Goal: Navigation & Orientation: Find specific page/section

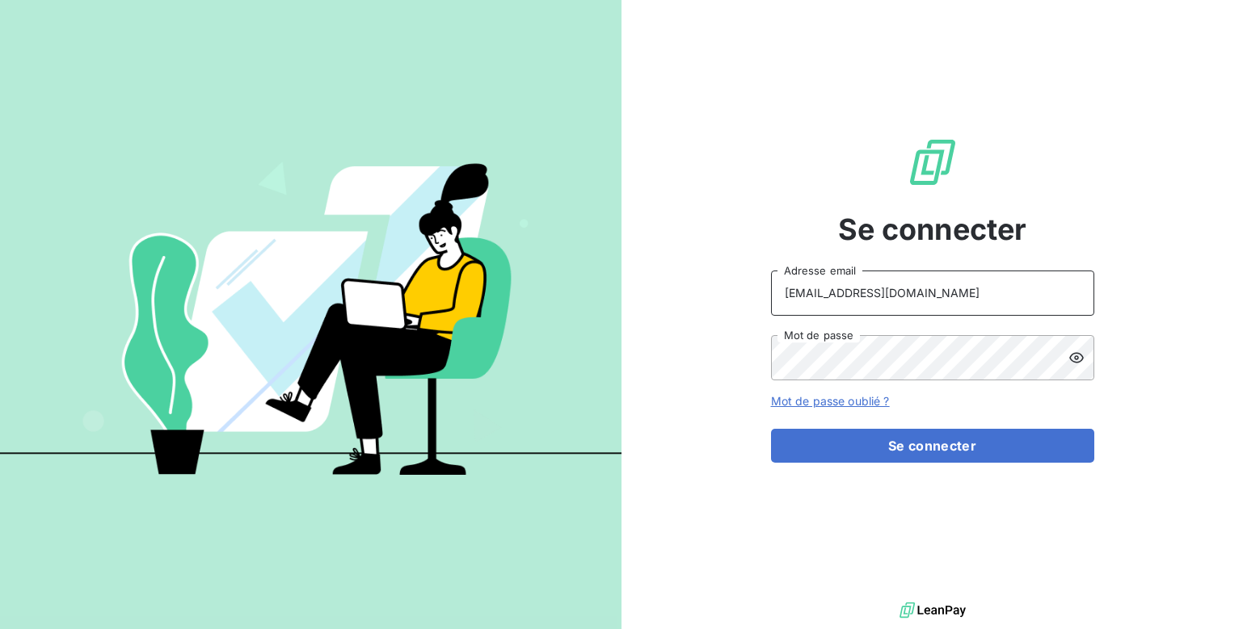
drag, startPoint x: 823, startPoint y: 295, endPoint x: 731, endPoint y: 296, distance: 92.1
click at [731, 296] on div "Se connecter gmerlatti@givvol.fr Adresse email Mot de passe Mot de passe oublié…" at bounding box center [931, 299] width 621 height 599
drag, startPoint x: 832, startPoint y: 292, endPoint x: 731, endPoint y: 287, distance: 101.2
click at [731, 287] on div "Se connecter gmerlatti@givvol.fr Adresse email Mot de passe Mot de passe oublié…" at bounding box center [931, 299] width 621 height 599
type input "[EMAIL_ADDRESS][DOMAIN_NAME]"
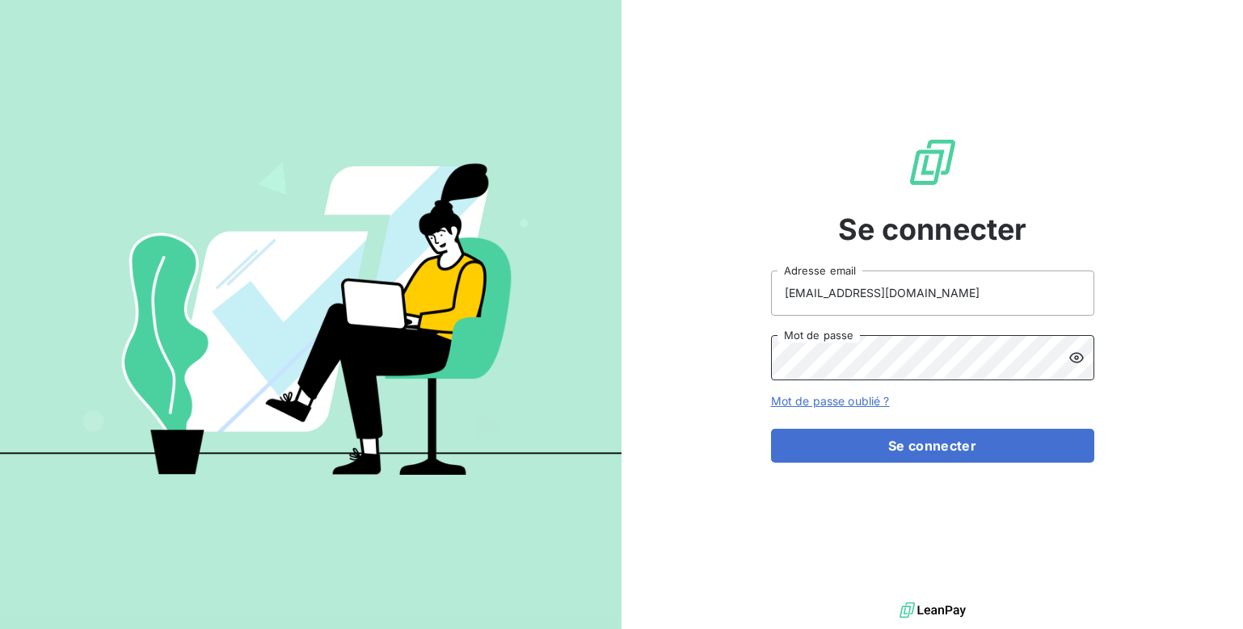
click at [771, 429] on button "Se connecter" at bounding box center [932, 446] width 323 height 34
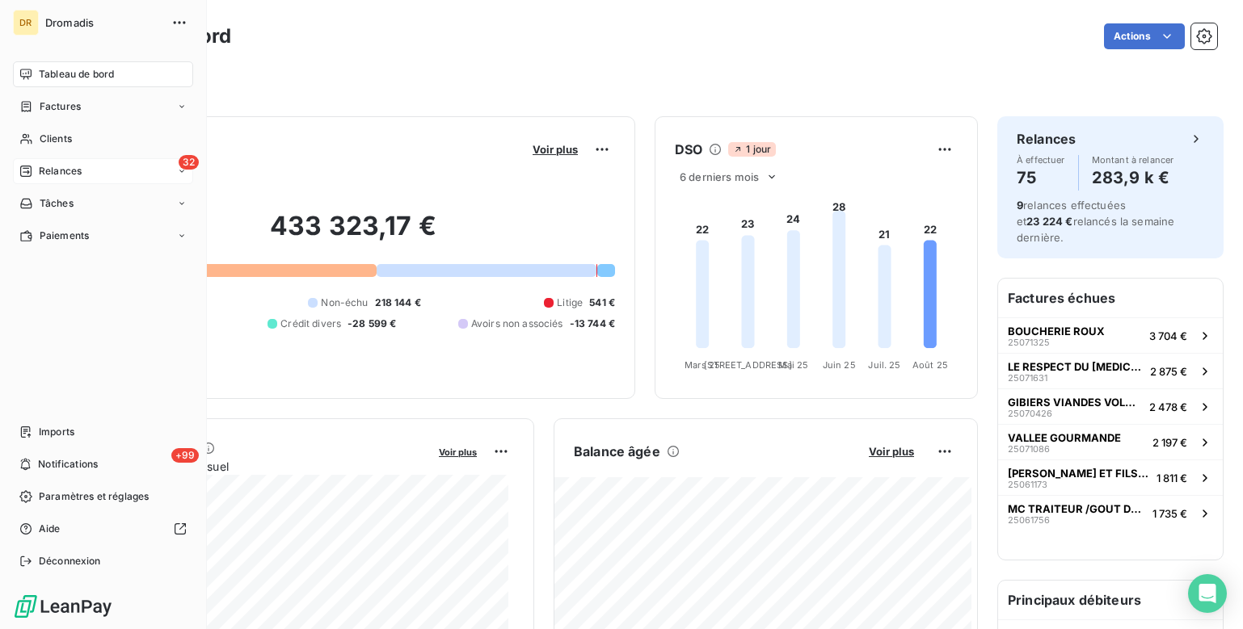
click at [65, 175] on span "Relances" at bounding box center [60, 171] width 43 height 15
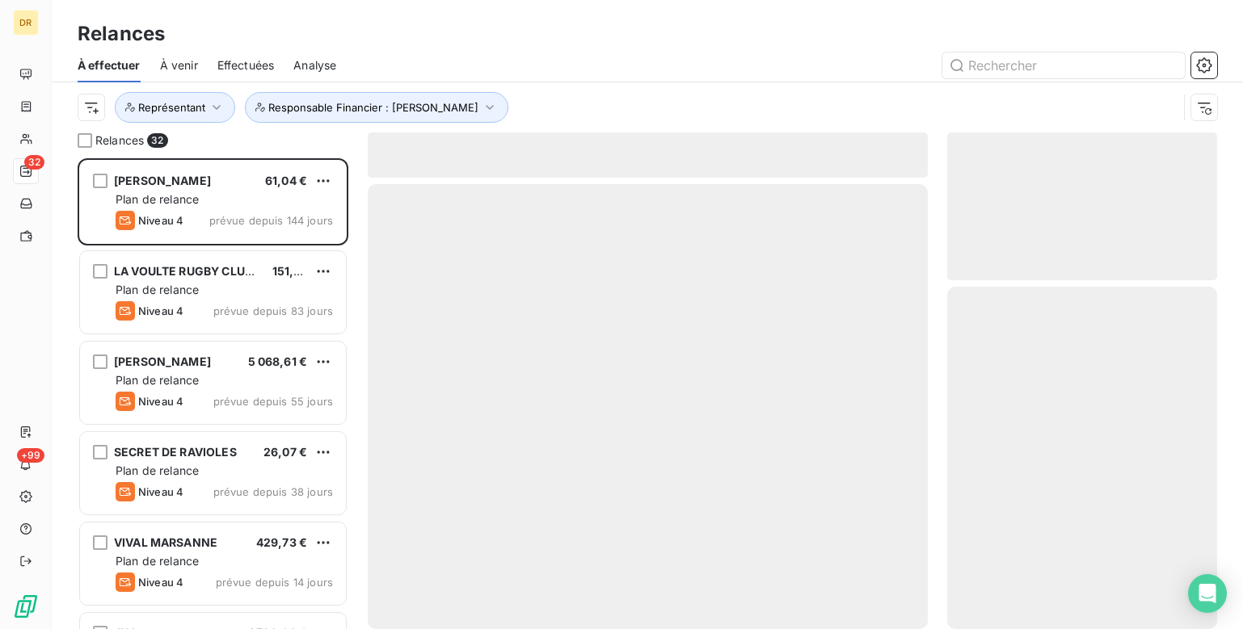
scroll to position [459, 258]
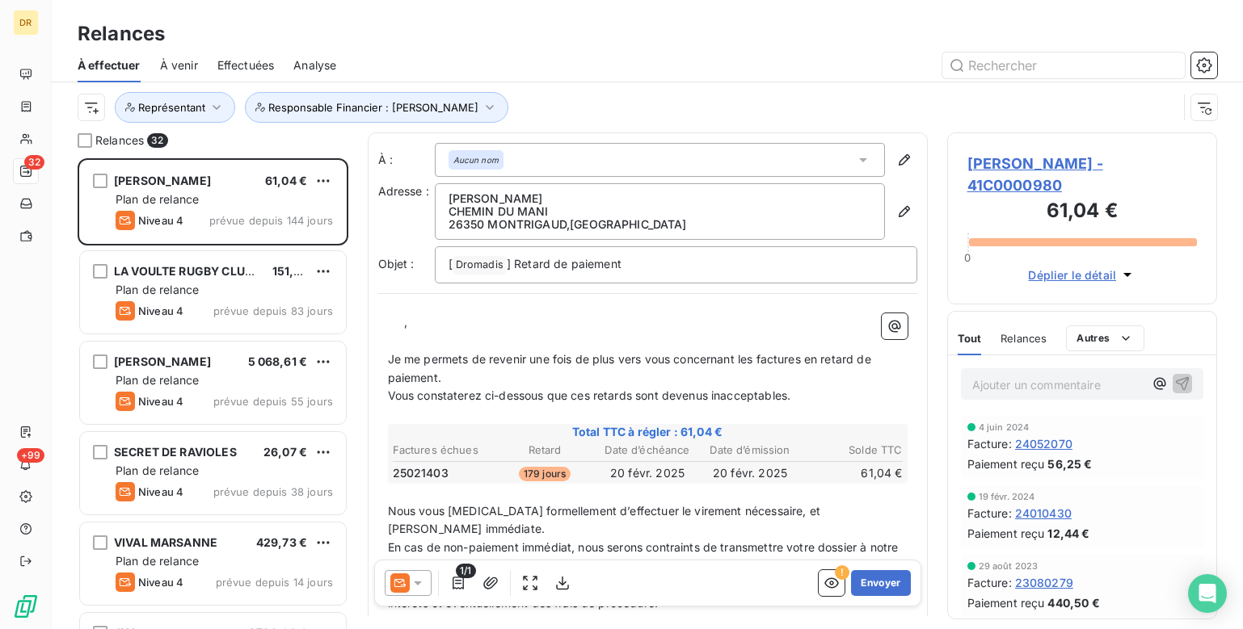
click at [229, 68] on span "Effectuées" at bounding box center [245, 65] width 57 height 16
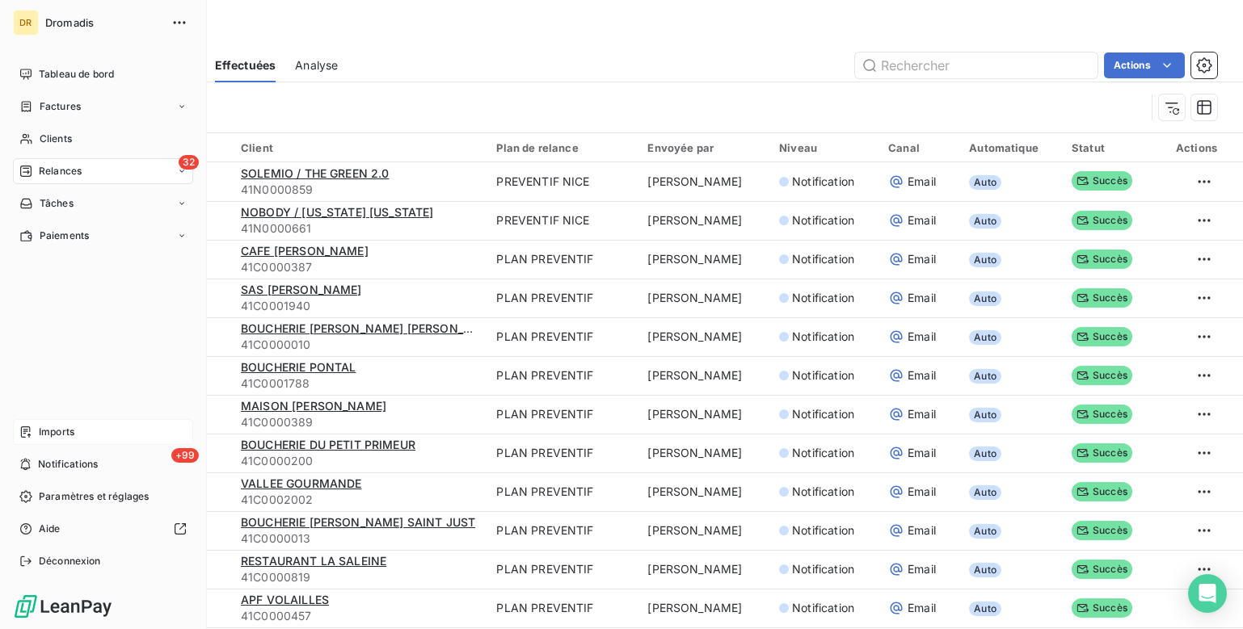
click at [26, 435] on icon at bounding box center [25, 432] width 13 height 13
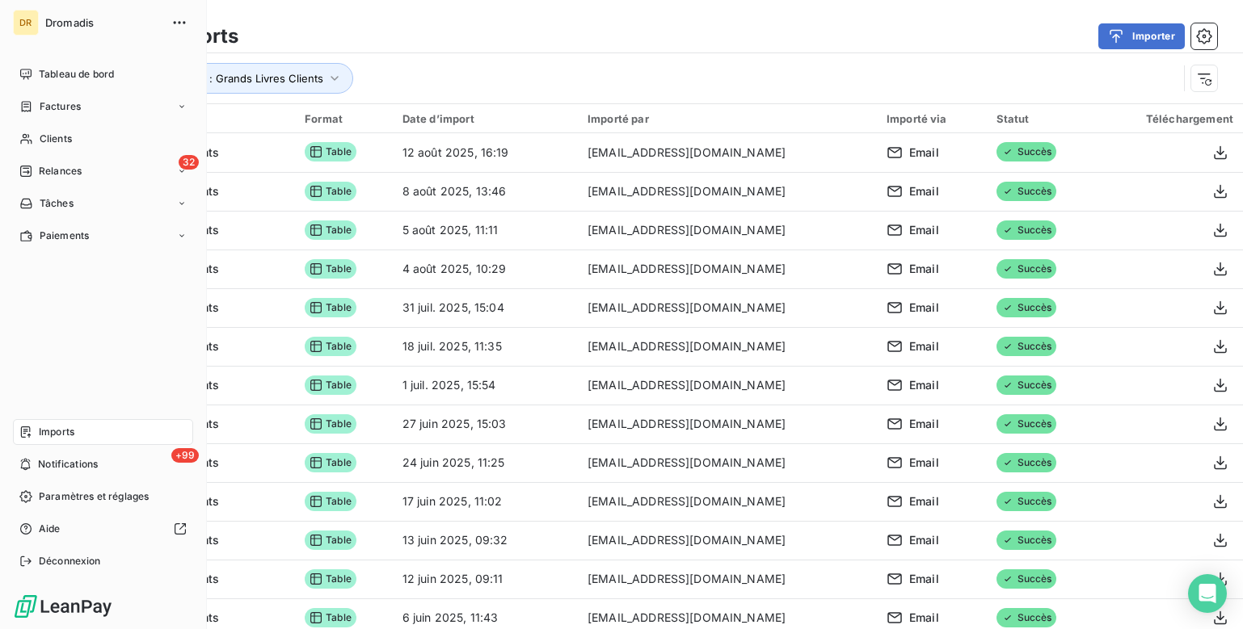
click at [99, 436] on div "Imports" at bounding box center [103, 432] width 180 height 26
click at [45, 430] on span "Imports" at bounding box center [57, 432] width 36 height 15
click at [68, 103] on span "Factures" at bounding box center [60, 106] width 41 height 15
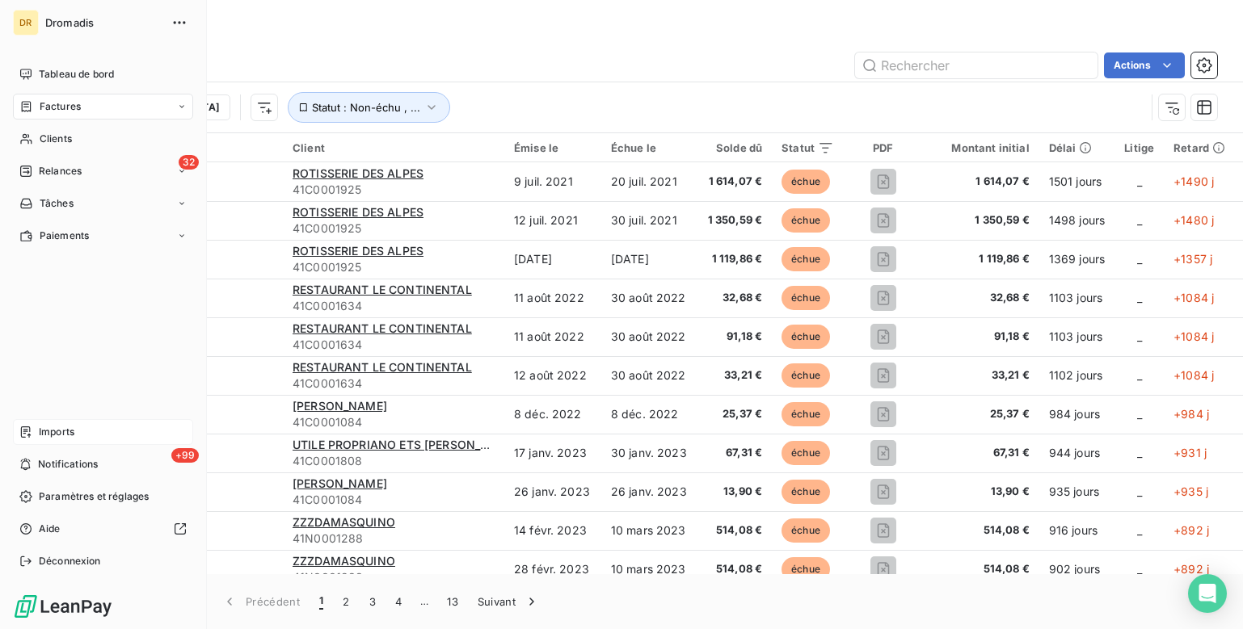
click at [61, 437] on span "Imports" at bounding box center [57, 432] width 36 height 15
